Goal: Task Accomplishment & Management: Use online tool/utility

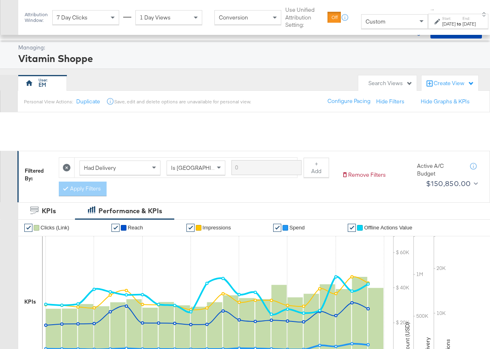
scroll to position [259, 0]
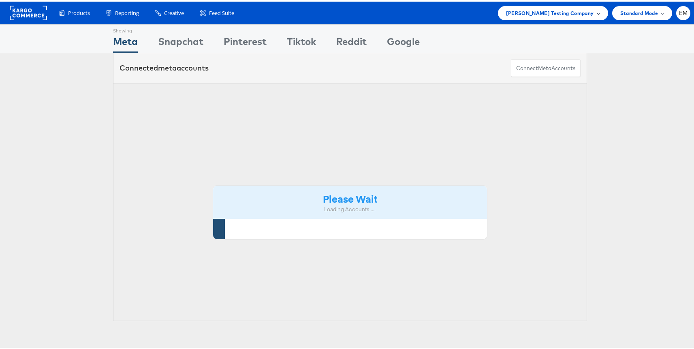
click at [519, 9] on span "Colin Clarke Testing Company" at bounding box center [550, 11] width 88 height 9
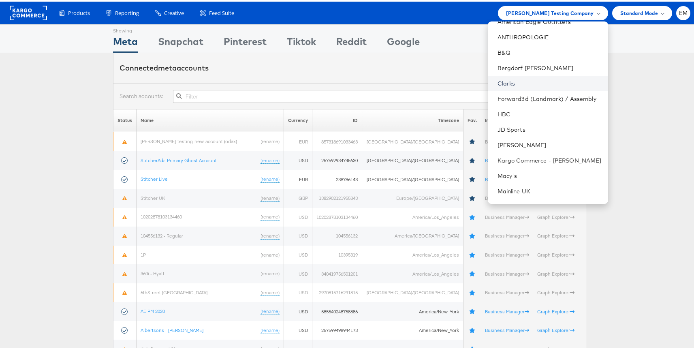
scroll to position [193, 0]
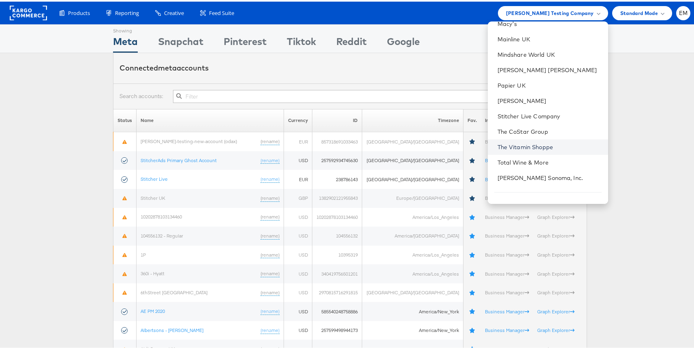
click at [508, 142] on link "The Vitamin Shoppe" at bounding box center [550, 145] width 104 height 8
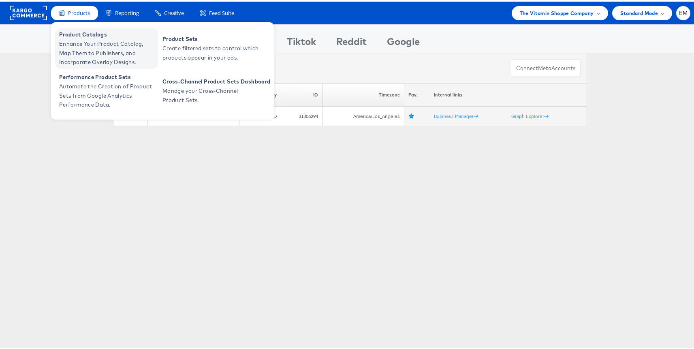
click at [94, 51] on span "Enhance Your Product Catalog, Map Them to Publishers, and Incorporate Overlay D…" at bounding box center [107, 52] width 97 height 28
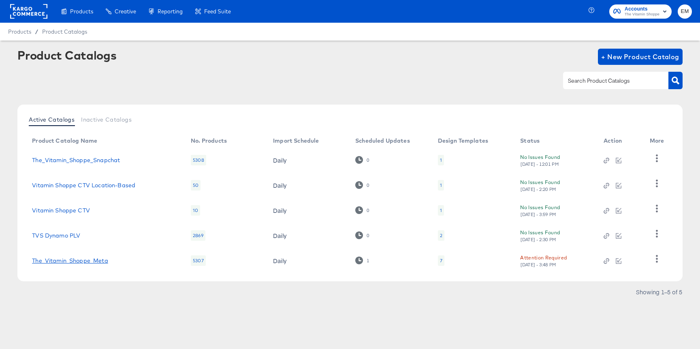
click at [98, 258] on link "The_Vitamin_Shoppe_Meta" at bounding box center [70, 260] width 76 height 6
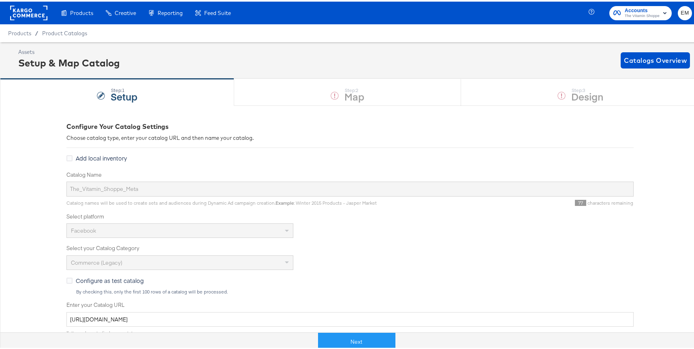
click at [248, 107] on div "Configure Your Catalog Settings Choose catalog type, enter your catalog URL and…" at bounding box center [349, 333] width 567 height 458
click at [263, 90] on div "Step: 1 Setup Step: 2 Map Step: 3 Design" at bounding box center [350, 90] width 700 height 27
click at [36, 14] on rect at bounding box center [28, 11] width 37 height 15
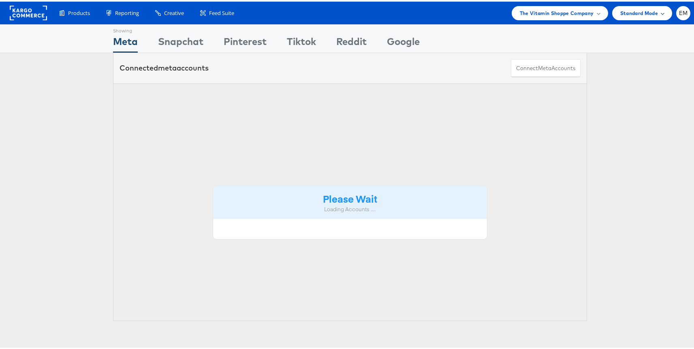
click at [625, 11] on span "Standard Mode" at bounding box center [640, 11] width 38 height 9
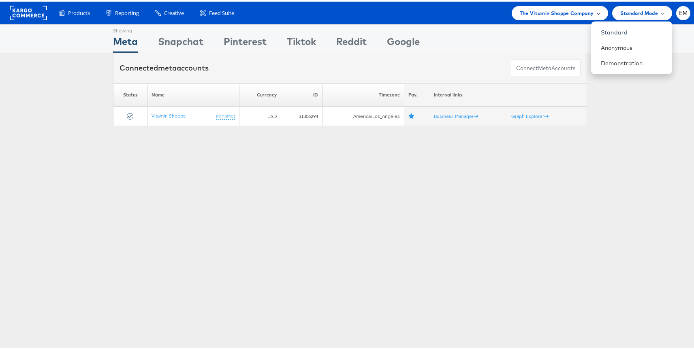
click at [541, 18] on div "The Vitamin Shoppe Company" at bounding box center [560, 11] width 96 height 14
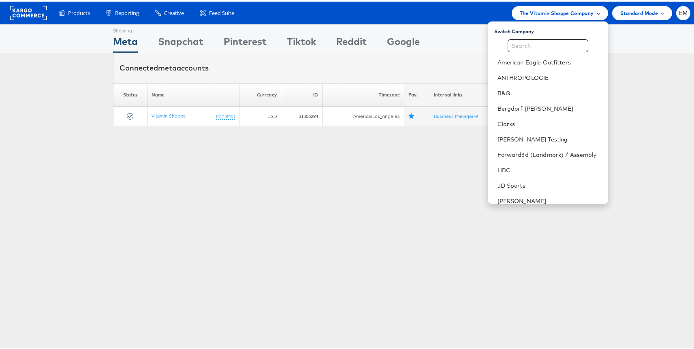
click at [540, 7] on span "The Vitamin Shoppe Company" at bounding box center [557, 11] width 74 height 9
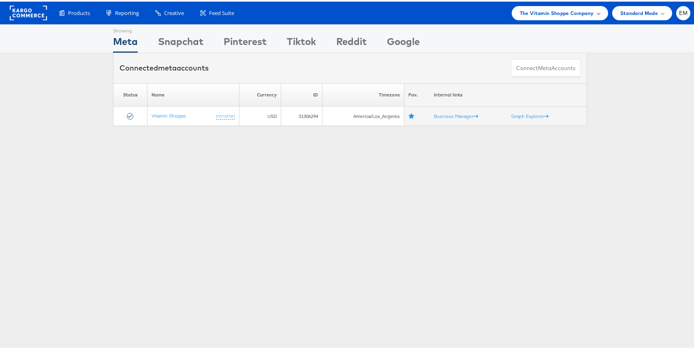
click at [540, 5] on div "The Vitamin Shoppe Company" at bounding box center [560, 11] width 96 height 14
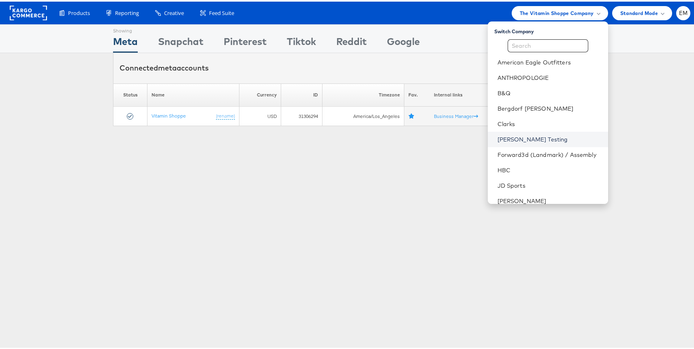
click at [499, 135] on link "Colin Clarke Testing" at bounding box center [550, 138] width 104 height 8
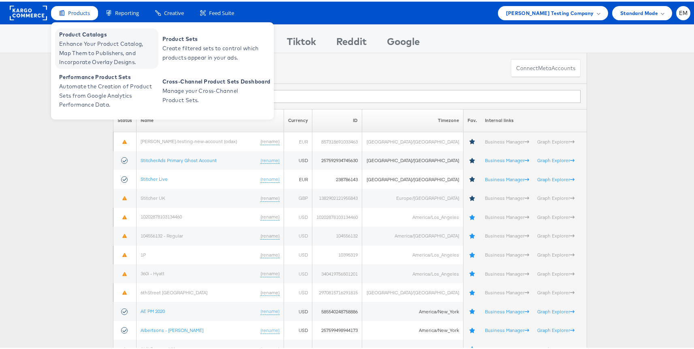
click at [77, 45] on span "Enhance Your Product Catalog, Map Them to Publishers, and Incorporate Overlay D…" at bounding box center [107, 52] width 97 height 28
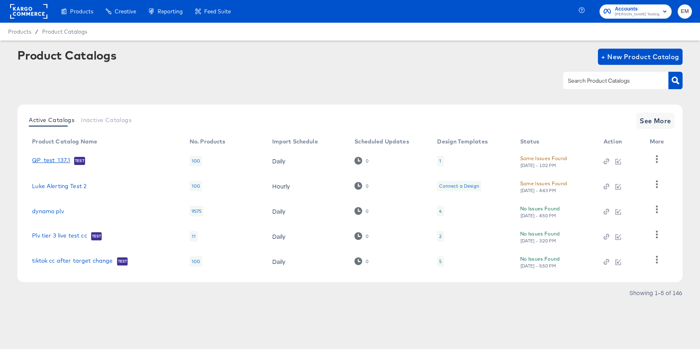
click at [53, 159] on link "QP_test_137.1" at bounding box center [51, 161] width 38 height 8
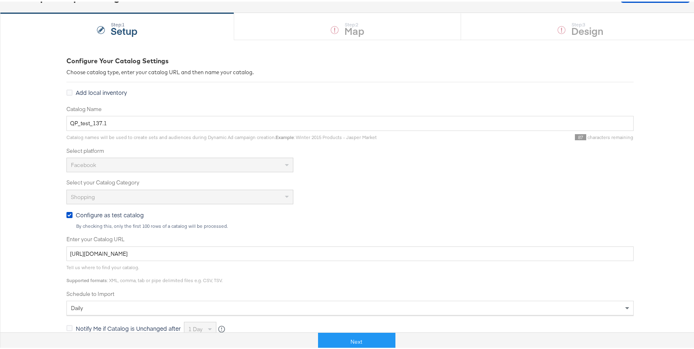
scroll to position [46, 0]
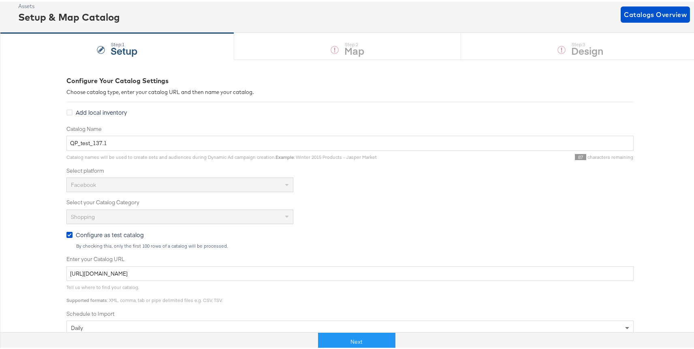
click at [250, 50] on div "Step: 1 Setup Step: 2 Map Step: 3 Design" at bounding box center [350, 44] width 700 height 27
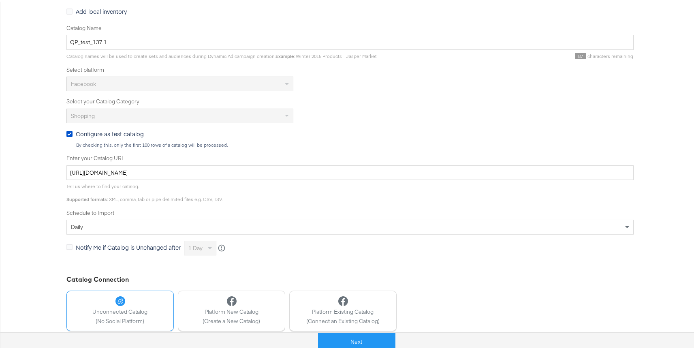
scroll to position [195, 0]
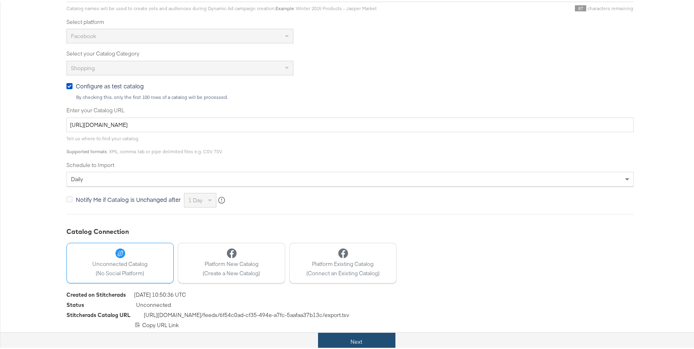
click at [337, 347] on button "Next" at bounding box center [356, 340] width 77 height 18
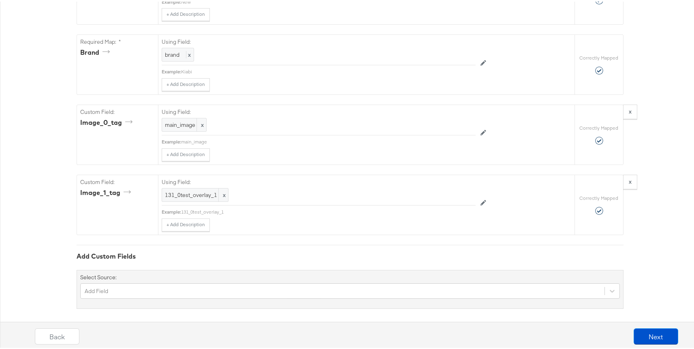
scroll to position [726, 0]
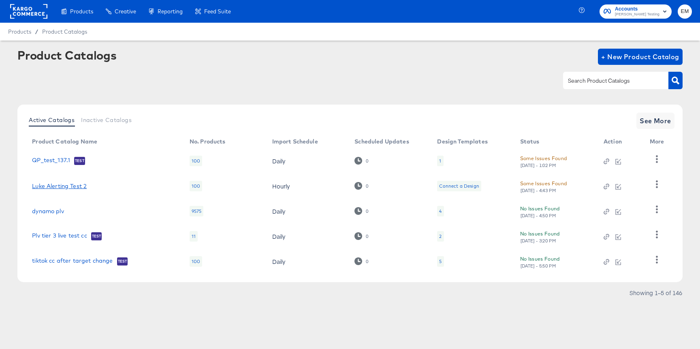
click at [71, 185] on link "Luke Alerting Test 2" at bounding box center [59, 186] width 55 height 6
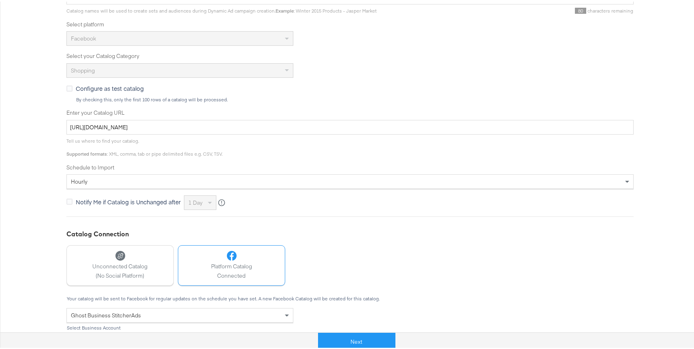
scroll to position [258, 0]
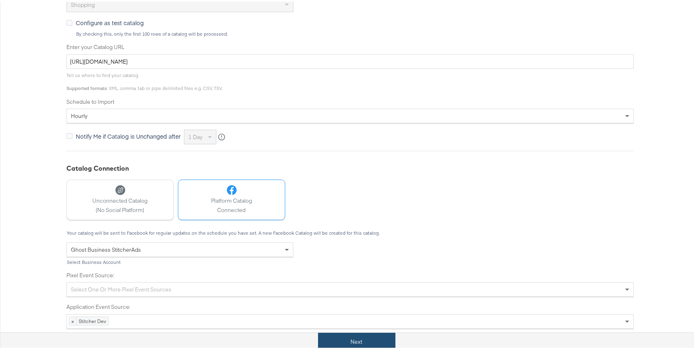
click at [345, 338] on button "Next" at bounding box center [356, 340] width 77 height 18
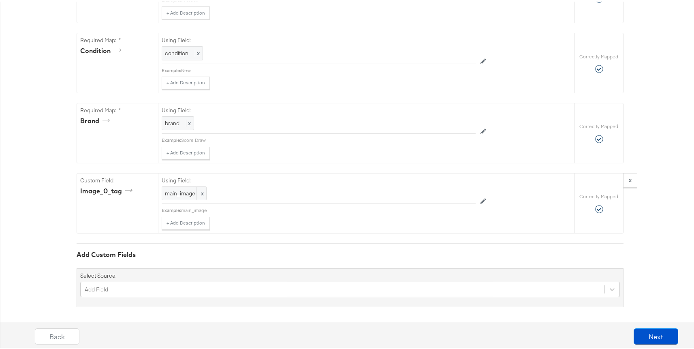
scroll to position [662, 0]
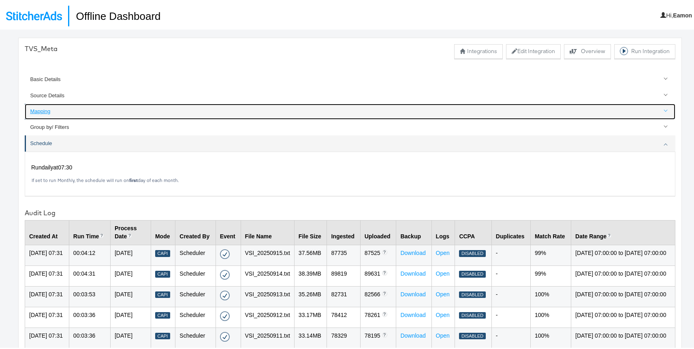
click at [70, 110] on div "Mapping" at bounding box center [350, 110] width 641 height 8
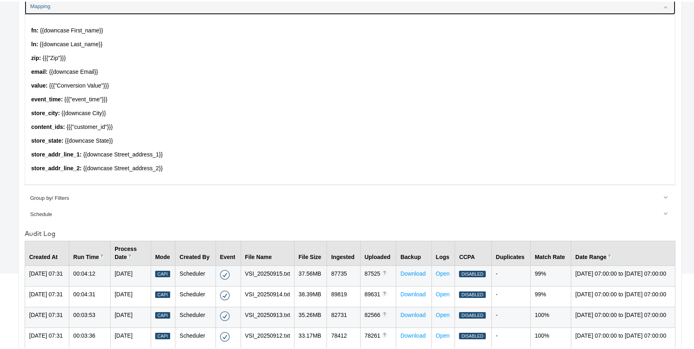
scroll to position [64, 0]
